Goal: Task Accomplishment & Management: Use online tool/utility

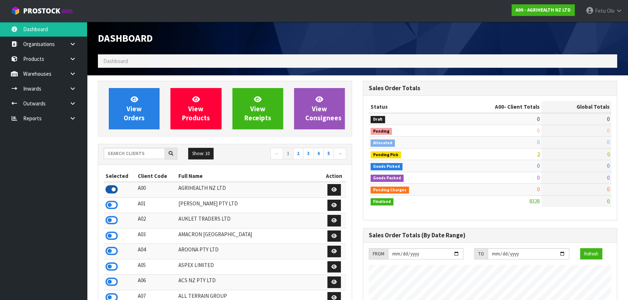
scroll to position [548, 265]
click at [124, 156] on input "text" at bounding box center [134, 153] width 61 height 11
type input "A00"
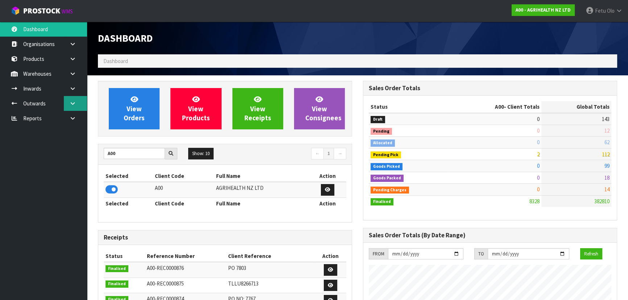
click at [72, 102] on icon at bounding box center [72, 103] width 7 height 5
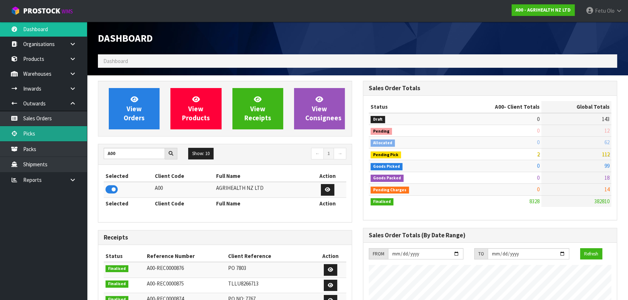
click at [49, 131] on link "Picks" at bounding box center [43, 133] width 87 height 15
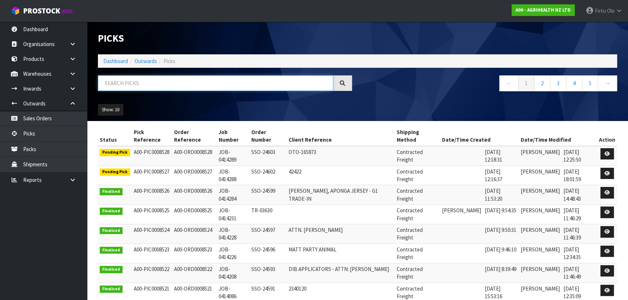
click at [172, 87] on input "text" at bounding box center [215, 83] width 235 height 16
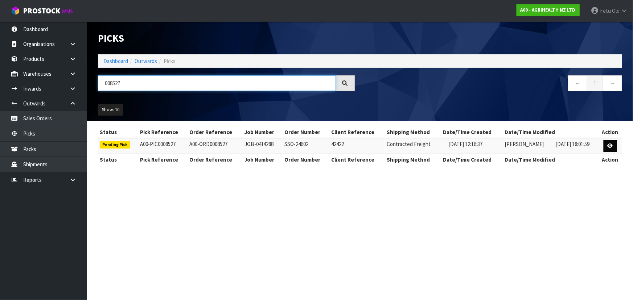
type input "008527"
click at [610, 145] on icon at bounding box center [609, 146] width 5 height 5
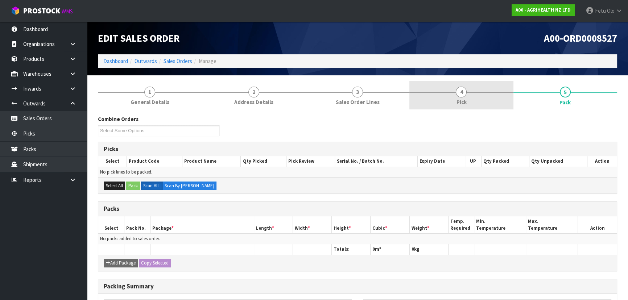
click at [500, 102] on link "4 Pick" at bounding box center [461, 95] width 104 height 29
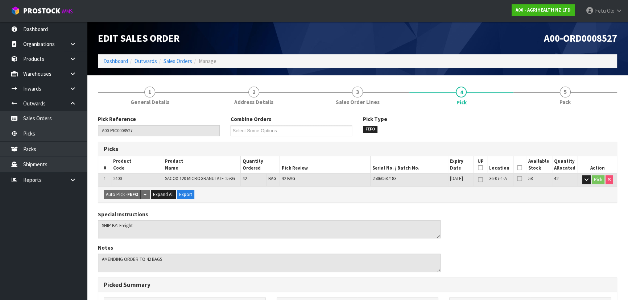
drag, startPoint x: 517, startPoint y: 170, endPoint x: 513, endPoint y: 171, distance: 4.1
click at [517, 168] on icon at bounding box center [519, 168] width 5 height 0
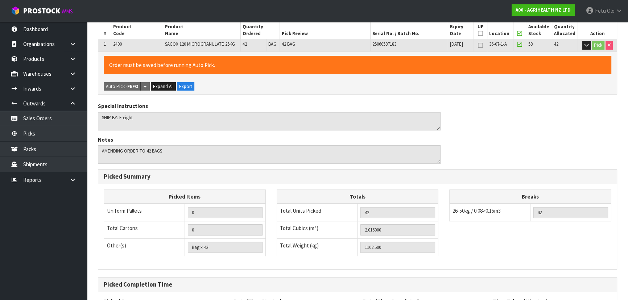
scroll to position [198, 0]
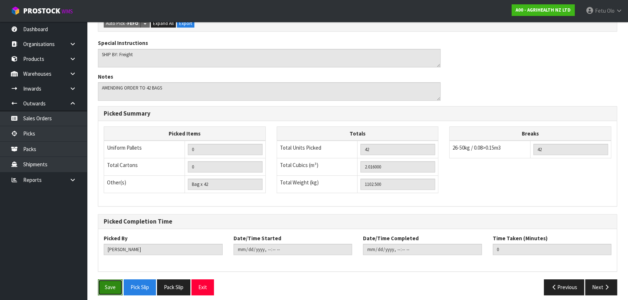
click at [116, 290] on button "Save" at bounding box center [110, 288] width 25 height 16
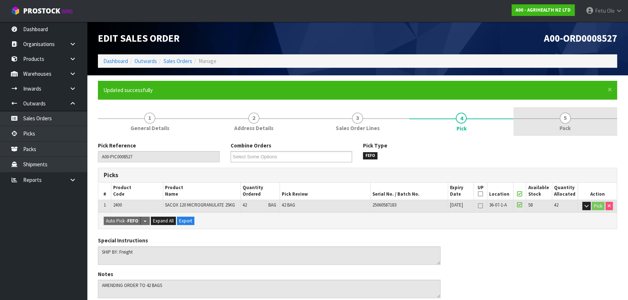
click at [576, 115] on link "5 Pack" at bounding box center [565, 121] width 104 height 29
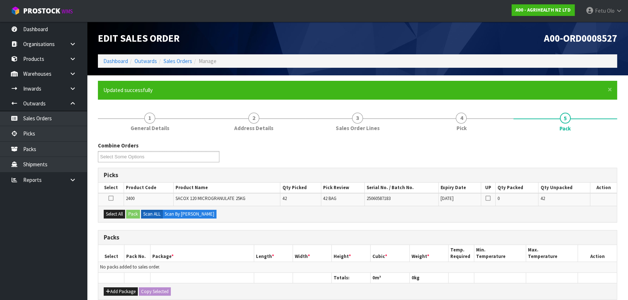
click at [119, 209] on div "Select All Pack Scan ALL Scan By Quantity" at bounding box center [357, 214] width 518 height 16
click at [118, 217] on button "Select All" at bounding box center [114, 214] width 21 height 9
click at [141, 211] on div "Select All Pack Scan ALL Scan By Quantity" at bounding box center [357, 214] width 518 height 16
click at [138, 212] on button "Pack" at bounding box center [133, 214] width 14 height 9
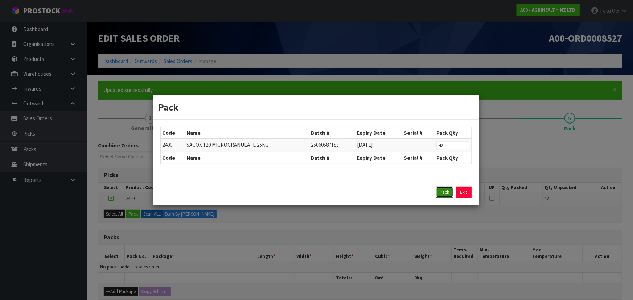
click at [440, 187] on button "Pack" at bounding box center [444, 193] width 17 height 12
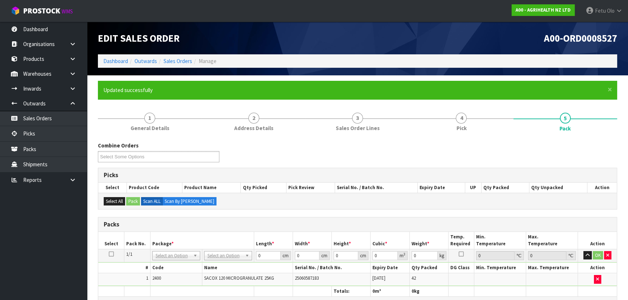
scroll to position [33, 0]
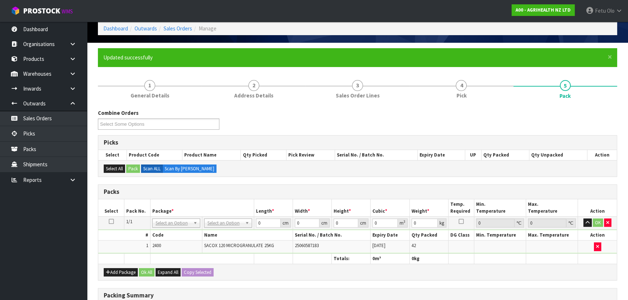
drag, startPoint x: 211, startPoint y: 224, endPoint x: 212, endPoint y: 233, distance: 9.1
type input "120"
type input "100"
type input "1102.5"
drag, startPoint x: 305, startPoint y: 219, endPoint x: 282, endPoint y: 226, distance: 23.6
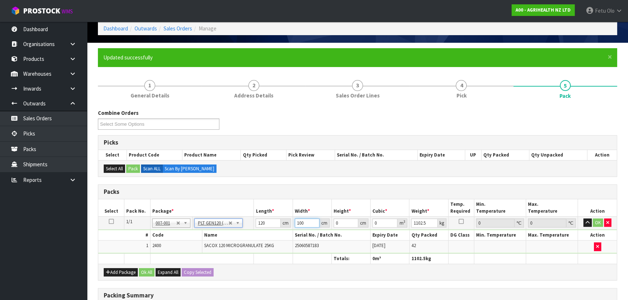
click at [282, 228] on tr "1/1 NONE 007-001 007-002 007-004 007-009 007-013 007-014 007-015 007-017 007-01…" at bounding box center [357, 222] width 518 height 13
type input "1"
type input "0.012"
type input "13"
type input "0.156"
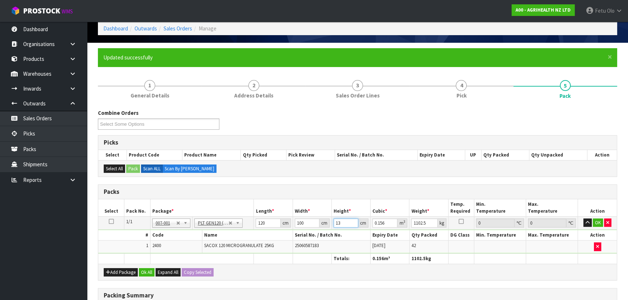
type input "137"
type input "1.644"
type input "137"
click button "OK" at bounding box center [598, 223] width 10 height 9
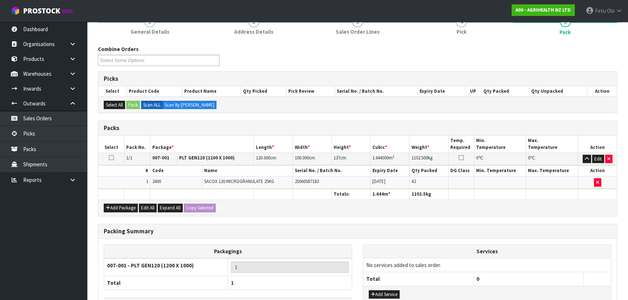
scroll to position [149, 0]
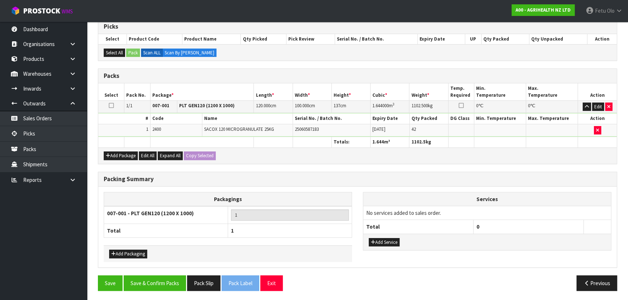
drag, startPoint x: 166, startPoint y: 268, endPoint x: 166, endPoint y: 273, distance: 4.7
click at [166, 268] on div "Packing Summary Packagings 007-001 - PLT GEN120 (1200 X 1000) 1 Total 1 Add Pac…" at bounding box center [357, 224] width 530 height 104
click at [167, 281] on button "Save & Confirm Packs" at bounding box center [155, 284] width 62 height 16
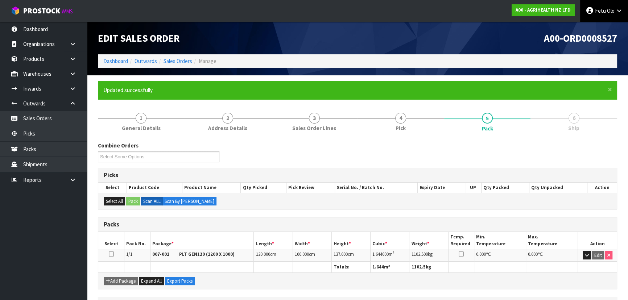
click at [593, 16] on link "Fetu Olo" at bounding box center [604, 11] width 48 height 22
click at [587, 30] on link "Logout" at bounding box center [598, 29] width 57 height 10
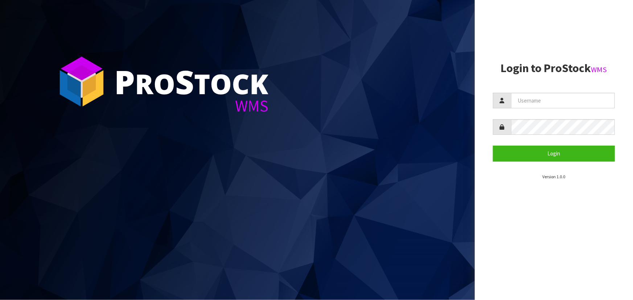
click at [316, 138] on section "P ro S tock WMS" at bounding box center [237, 150] width 475 height 300
click at [533, 104] on input "text" at bounding box center [563, 101] width 104 height 16
type input "[PERSON_NAME]"
click at [493, 146] on button "Login" at bounding box center [554, 154] width 122 height 16
